Goal: Browse casually: Explore the website without a specific task or goal

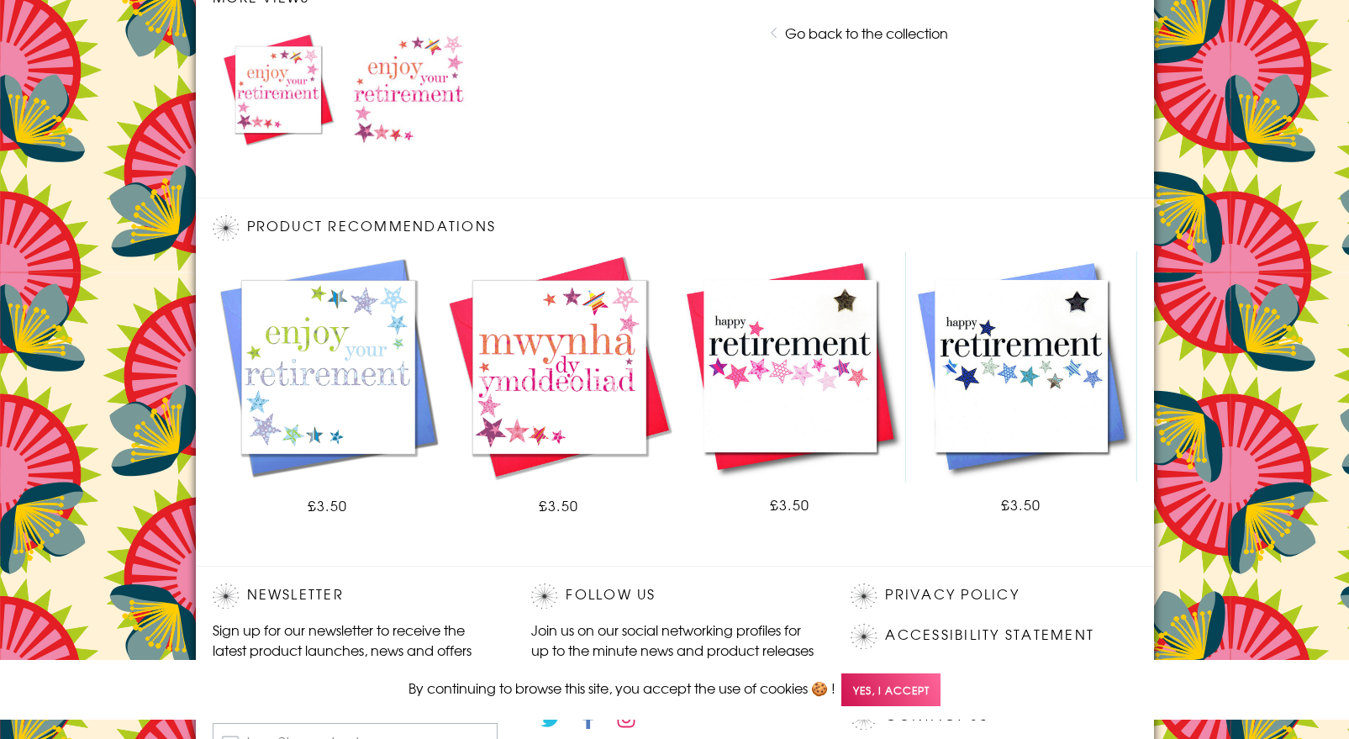
scroll to position [995, 0]
